Goal: Task Accomplishment & Management: Manage account settings

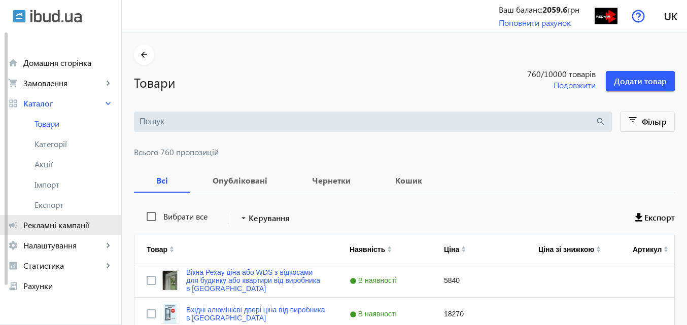
click at [56, 225] on span "Рекламні кампанії" at bounding box center [68, 225] width 90 height 10
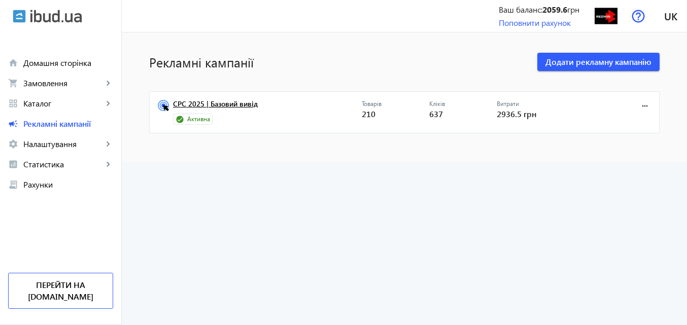
click at [225, 103] on link "CPC 2025 | Базовий вивід" at bounding box center [267, 107] width 189 height 14
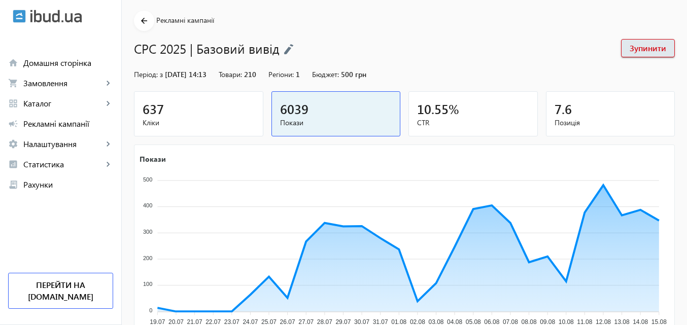
scroll to position [102, 0]
